Goal: Complete application form: Complete application form

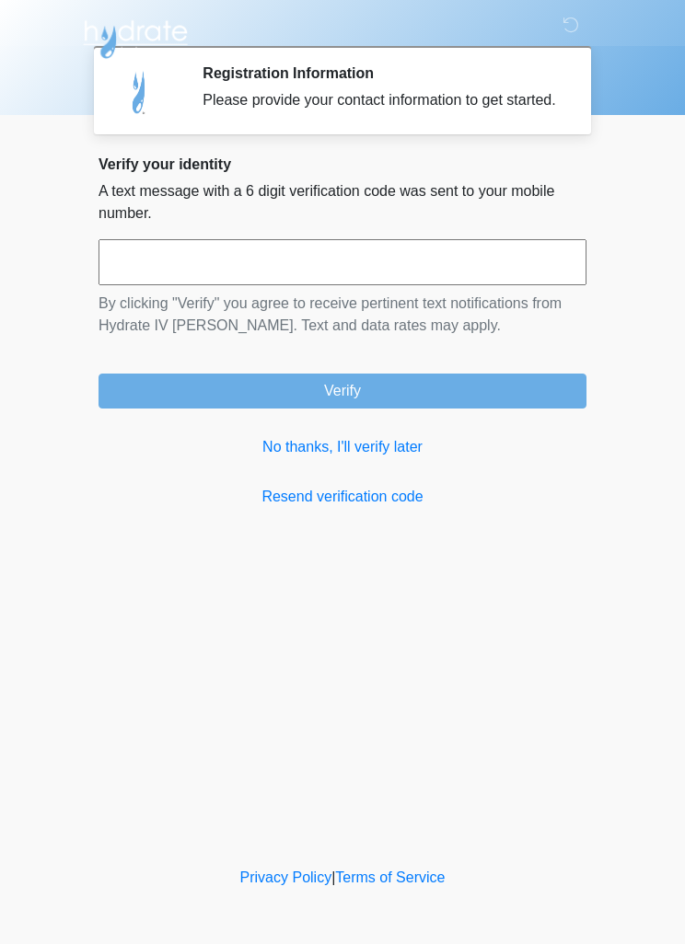
click at [365, 458] on link "No thanks, I'll verify later" at bounding box center [342, 447] width 488 height 22
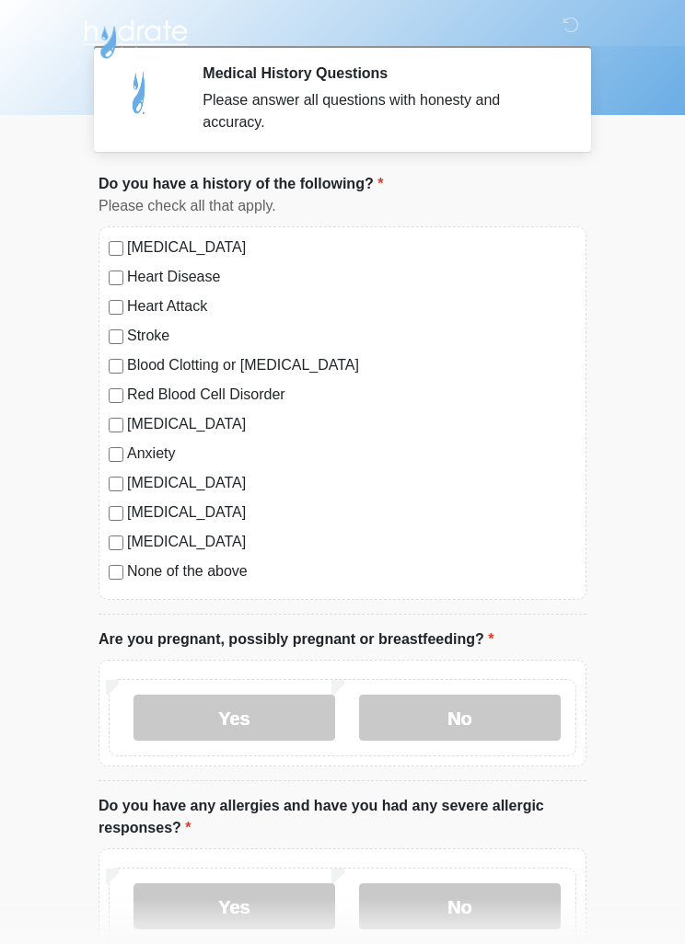
click at [471, 722] on label "No" at bounding box center [460, 718] width 202 height 46
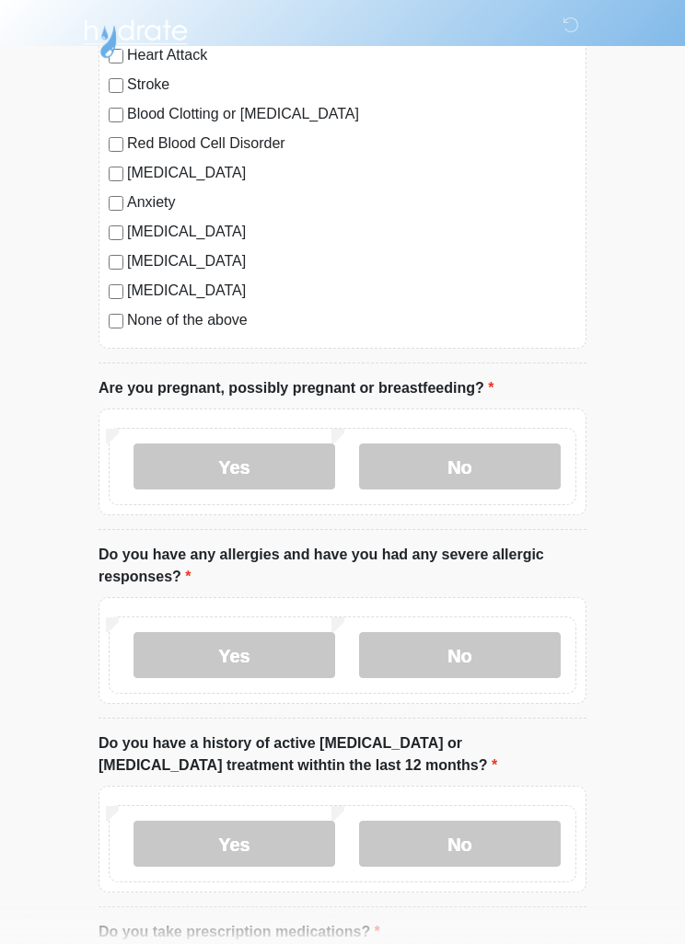
scroll to position [249, 0]
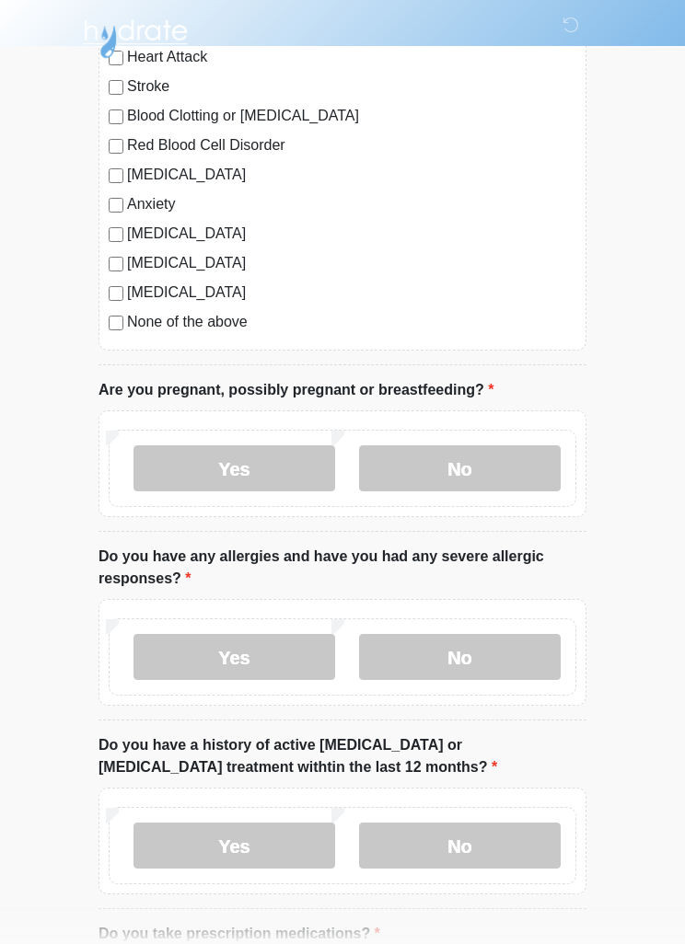
click at [476, 657] on label "No" at bounding box center [460, 658] width 202 height 46
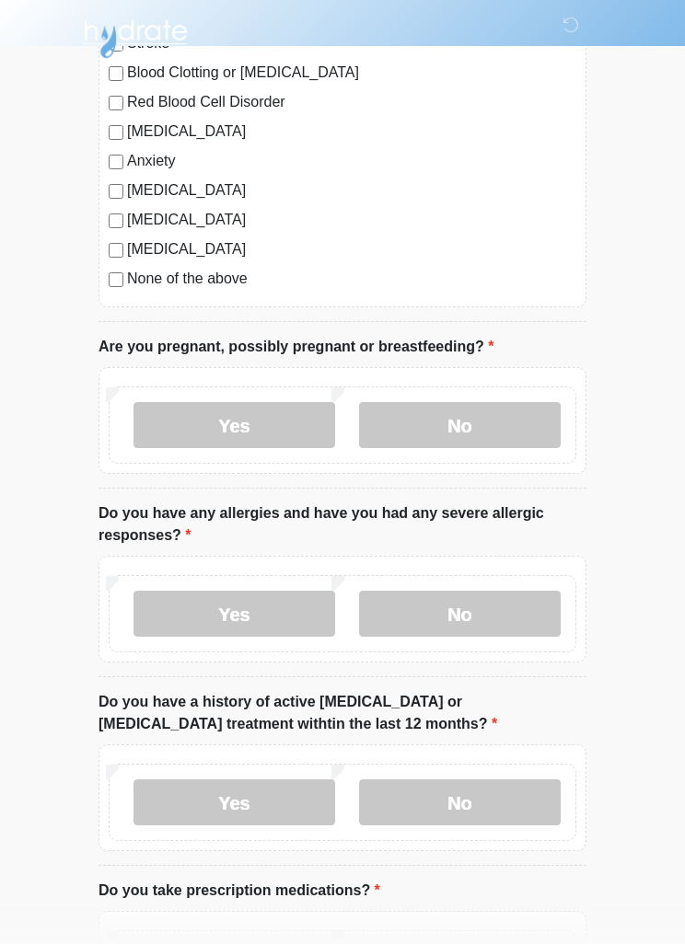
scroll to position [406, 0]
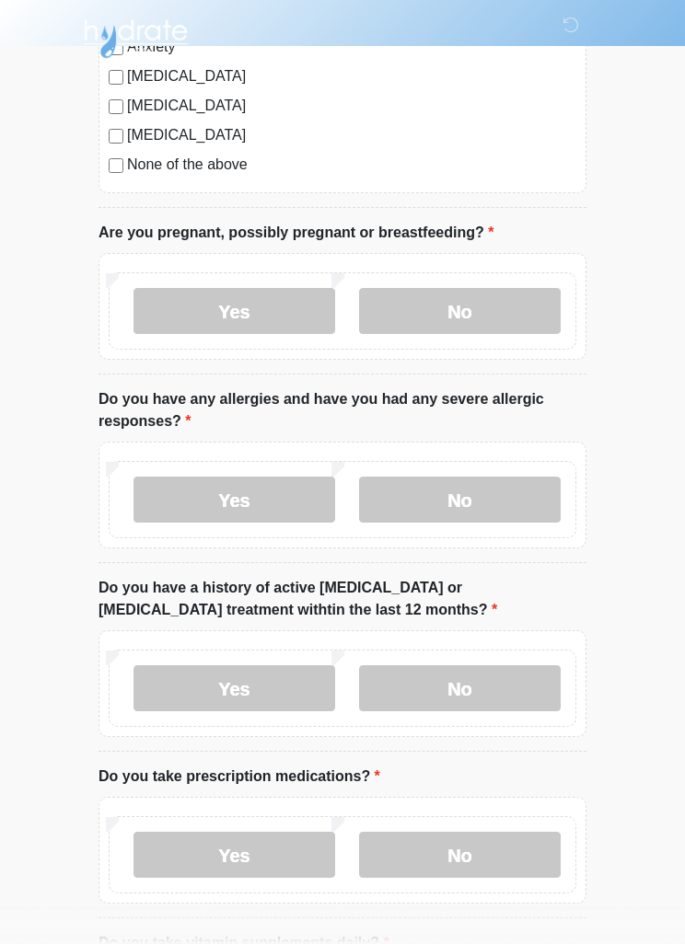
click at [497, 678] on label "No" at bounding box center [460, 689] width 202 height 46
click at [211, 850] on label "Yes" at bounding box center [234, 855] width 202 height 46
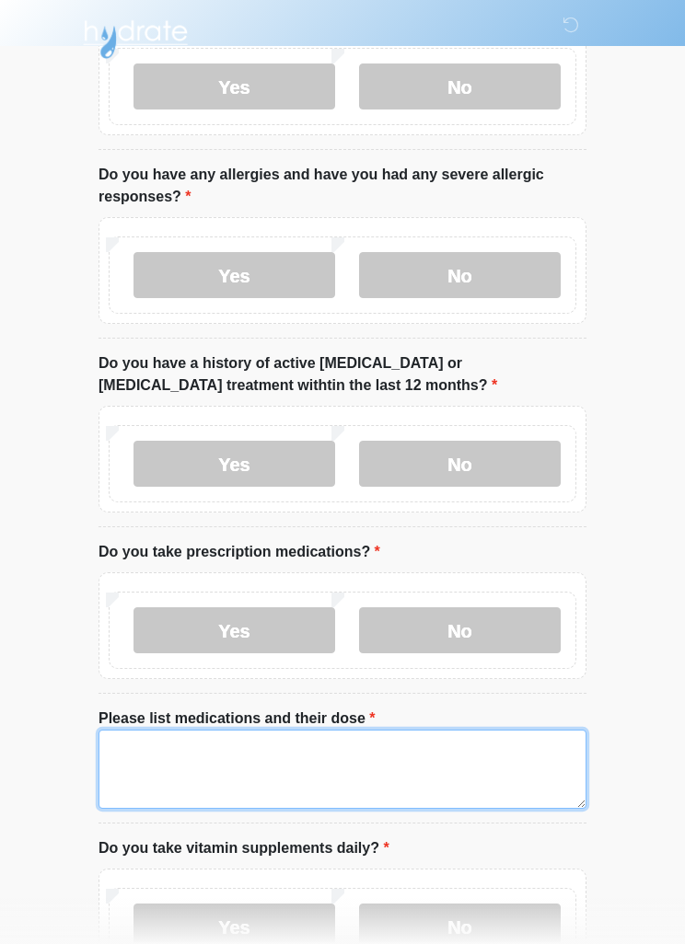
click at [181, 744] on textarea "Please list medications and their dose" at bounding box center [342, 769] width 488 height 79
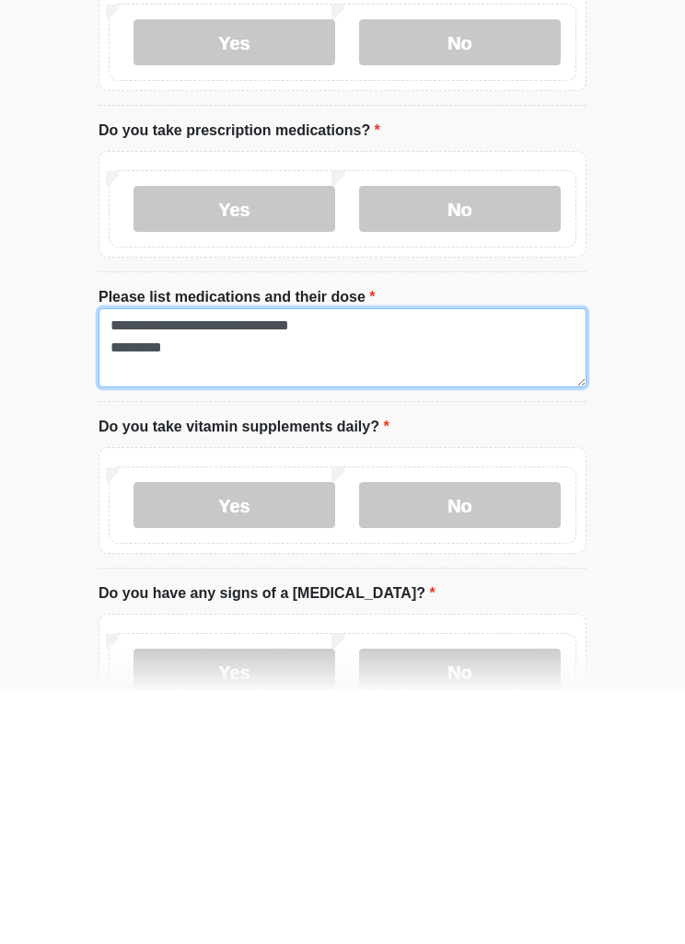
click at [98, 562] on textarea "**********" at bounding box center [342, 601] width 488 height 79
type textarea "**********"
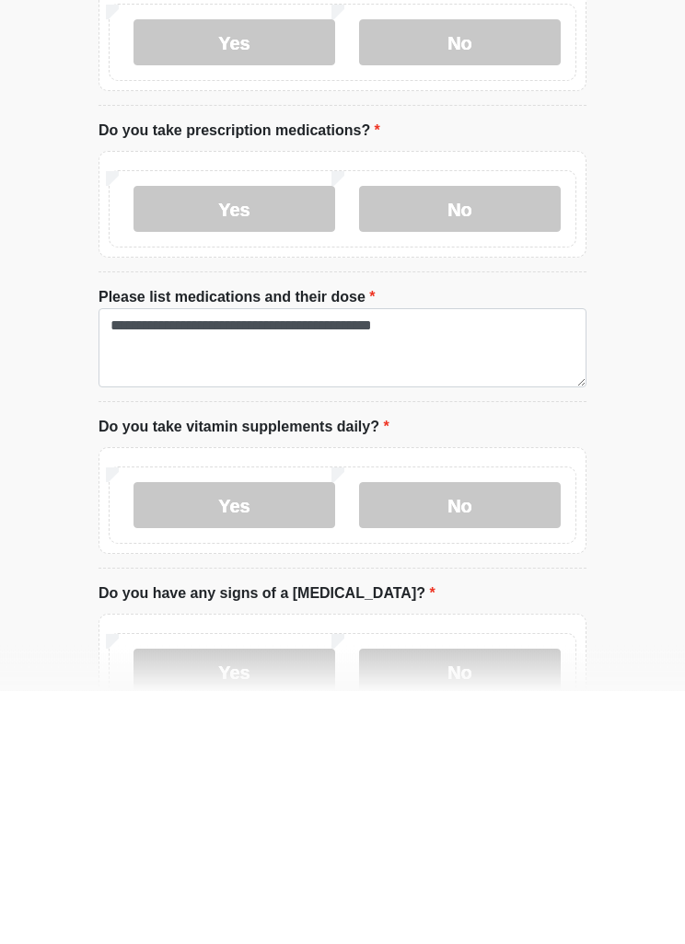
click at [460, 736] on label "No" at bounding box center [460, 759] width 202 height 46
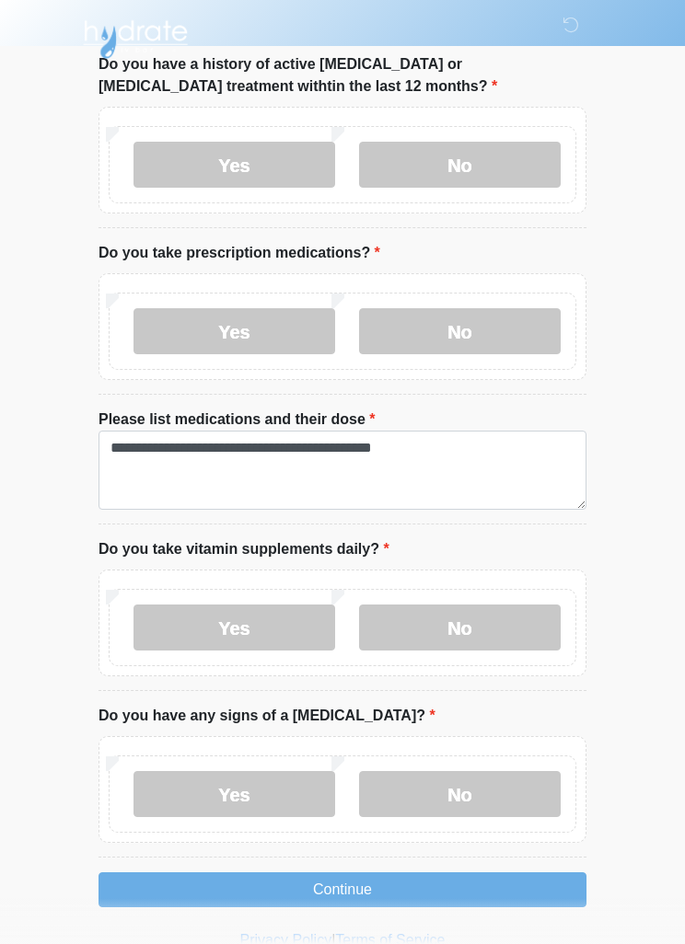
click at [446, 790] on label "No" at bounding box center [460, 794] width 202 height 46
click at [401, 882] on button "Continue" at bounding box center [342, 890] width 488 height 35
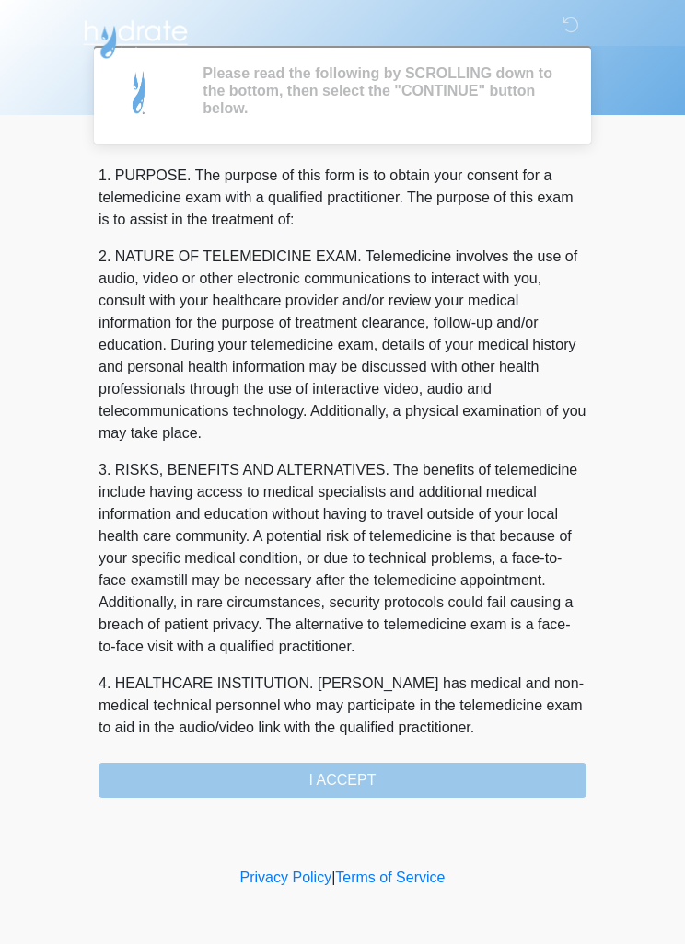
scroll to position [0, 0]
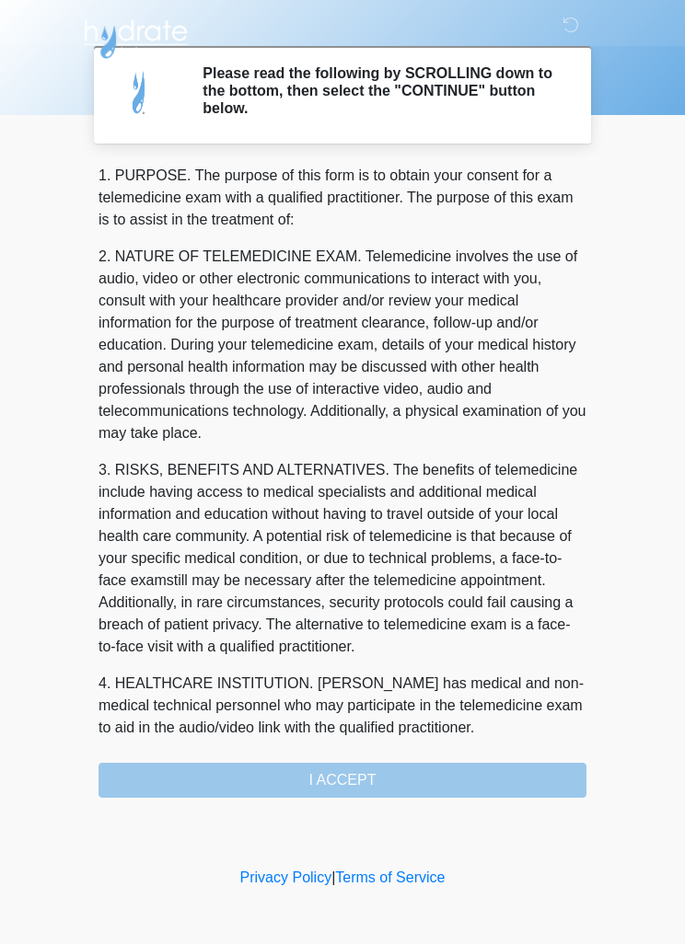
click at [384, 785] on div "1. PURPOSE. The purpose of this form is to obtain your consent for a telemedici…" at bounding box center [342, 481] width 488 height 633
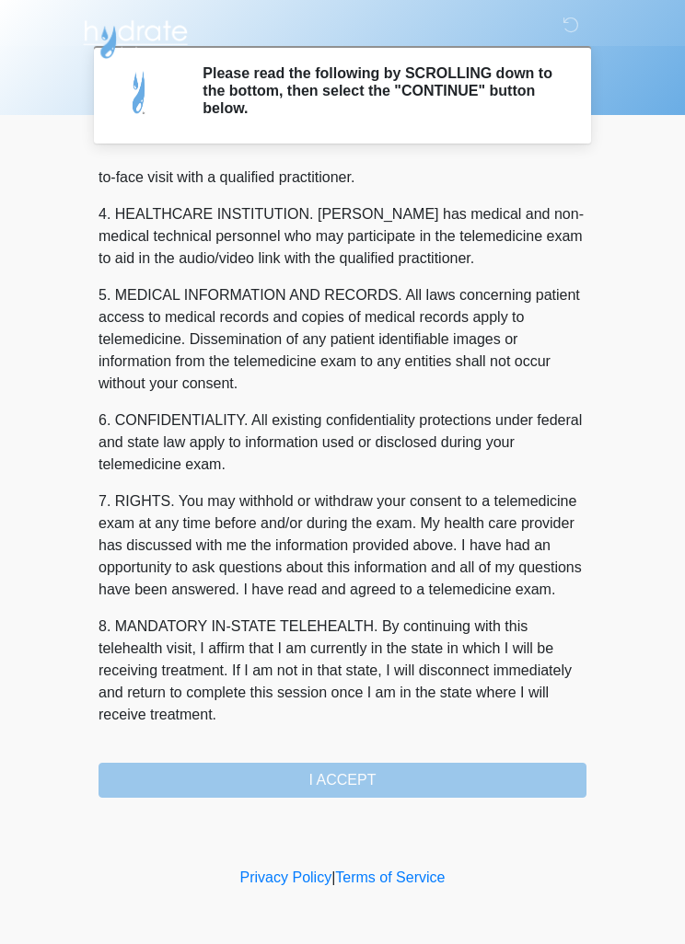
scroll to position [514, 0]
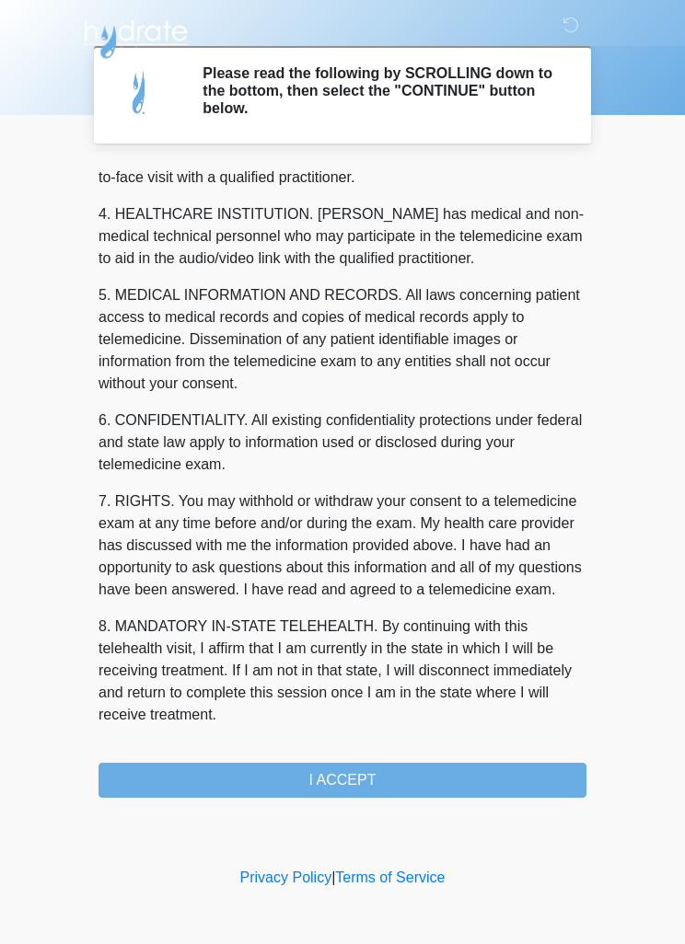
click at [510, 781] on button "I ACCEPT" at bounding box center [342, 780] width 488 height 35
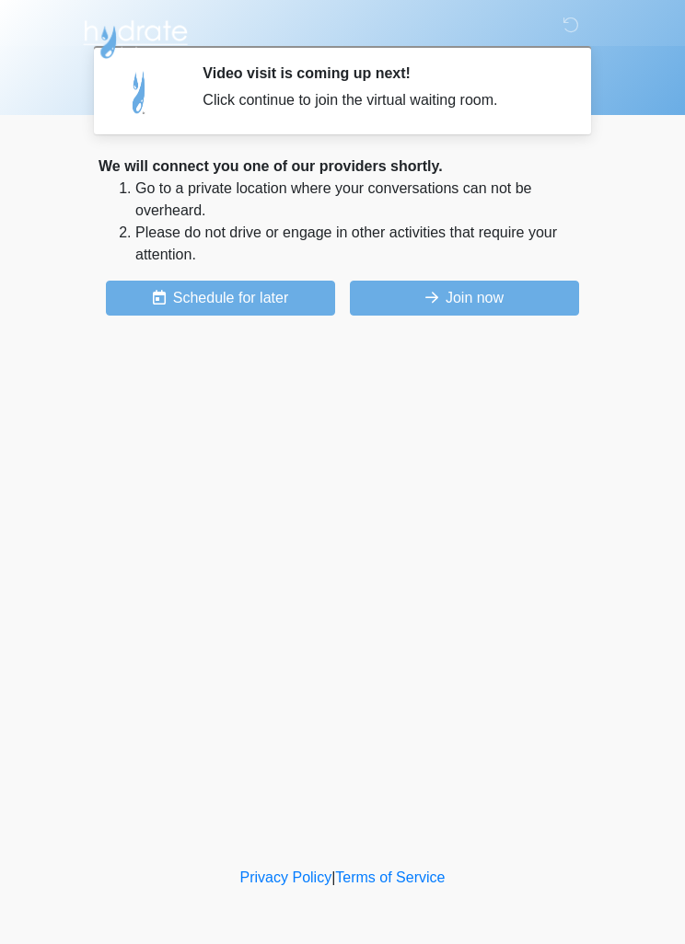
click at [404, 284] on button "Join now" at bounding box center [464, 298] width 229 height 35
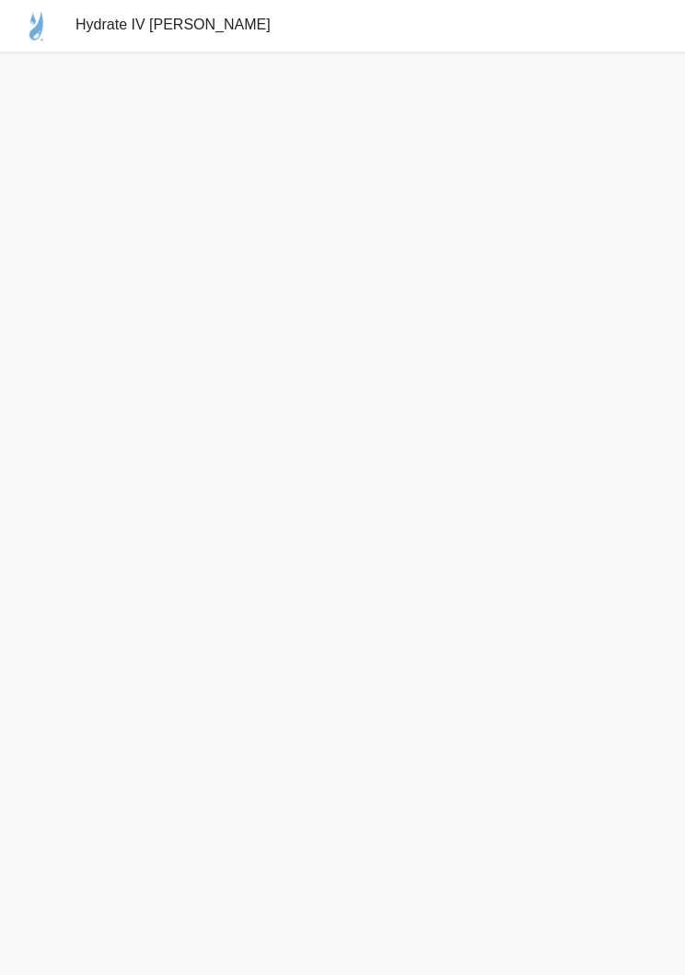
scroll to position [29, 0]
